Goal: Transaction & Acquisition: Purchase product/service

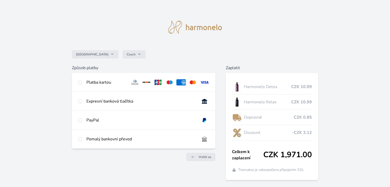
click at [86, 79] on div "Platba kartou" at bounding box center [106, 82] width 40 height 6
radio input "true"
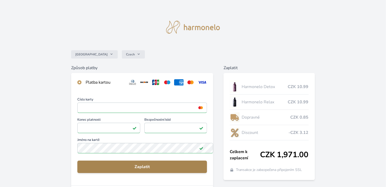
click at [148, 163] on span "Zaplatit" at bounding box center [141, 166] width 121 height 6
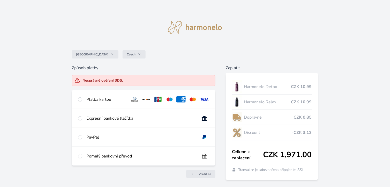
click at [97, 96] on div "Platba kartou" at bounding box center [106, 99] width 40 height 6
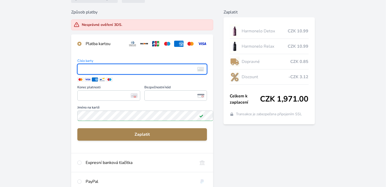
scroll to position [61, 0]
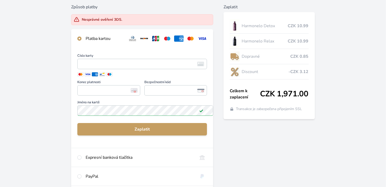
click at [86, 173] on div "PayPal" at bounding box center [140, 176] width 108 height 6
radio input "false"
radio input "true"
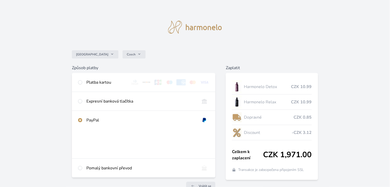
click at [91, 73] on div "Platba kartou" at bounding box center [143, 82] width 143 height 19
radio input "true"
radio input "false"
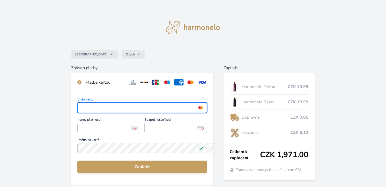
click at [193, 118] on span "Bezpečnostní kód" at bounding box center [175, 120] width 63 height 5
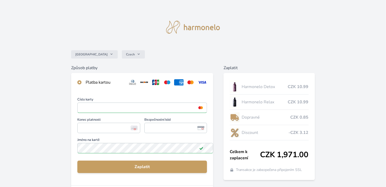
click at [121, 118] on span "Konec platnosti" at bounding box center [108, 120] width 63 height 5
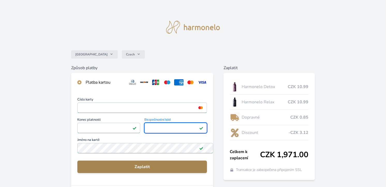
click at [129, 163] on span "Zaplatit" at bounding box center [141, 166] width 121 height 6
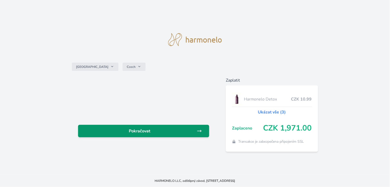
click at [145, 125] on link "Pokračovat" at bounding box center [143, 131] width 131 height 12
